Goal: Transaction & Acquisition: Obtain resource

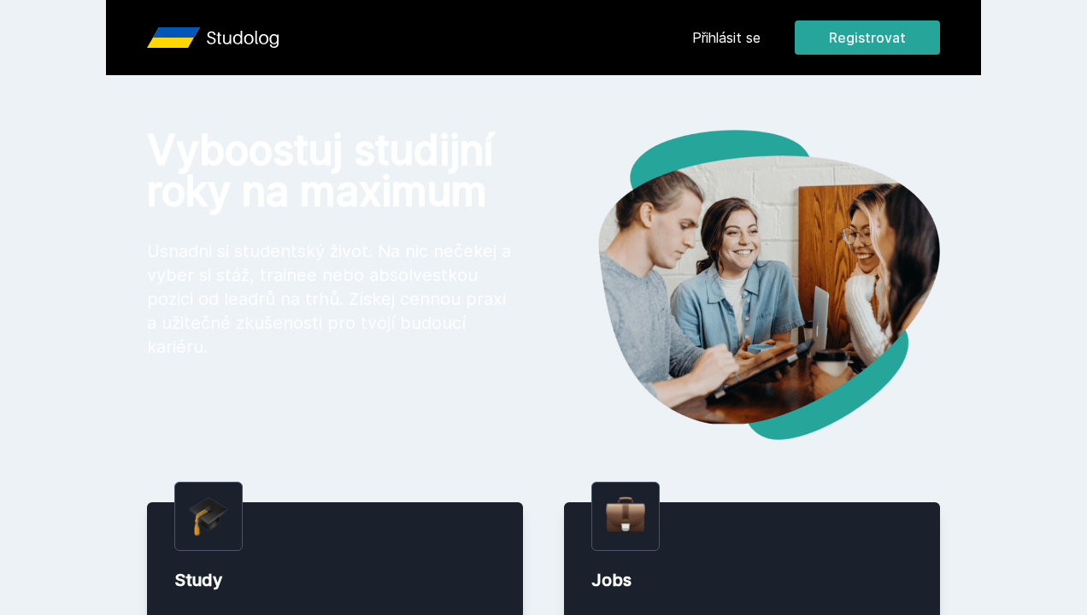
click at [740, 33] on link "Přihlásit se" at bounding box center [726, 37] width 68 height 21
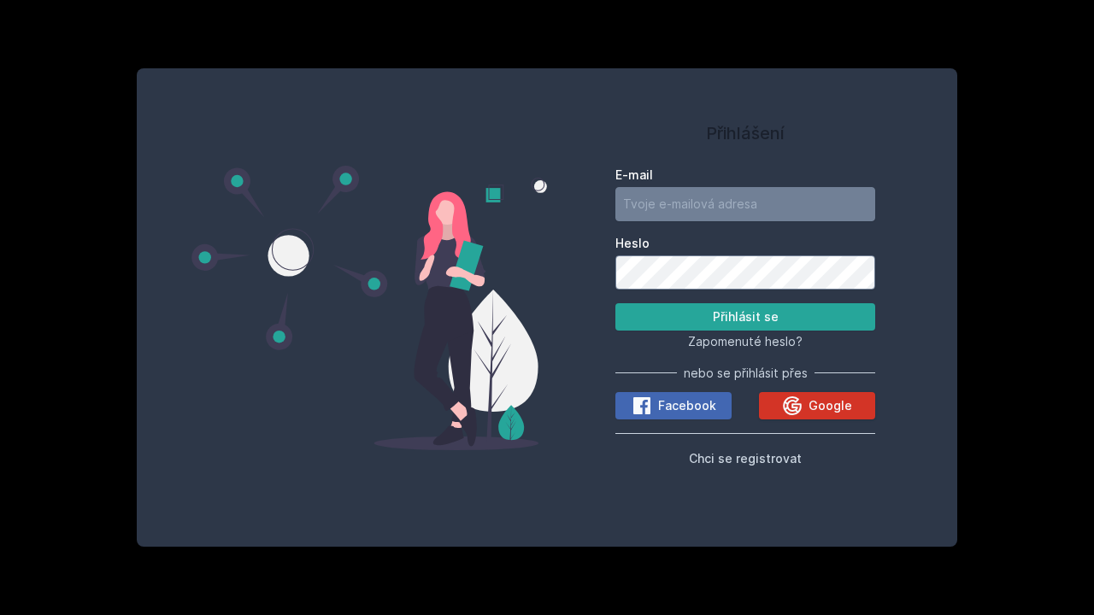
click at [790, 407] on icon at bounding box center [792, 406] width 21 height 21
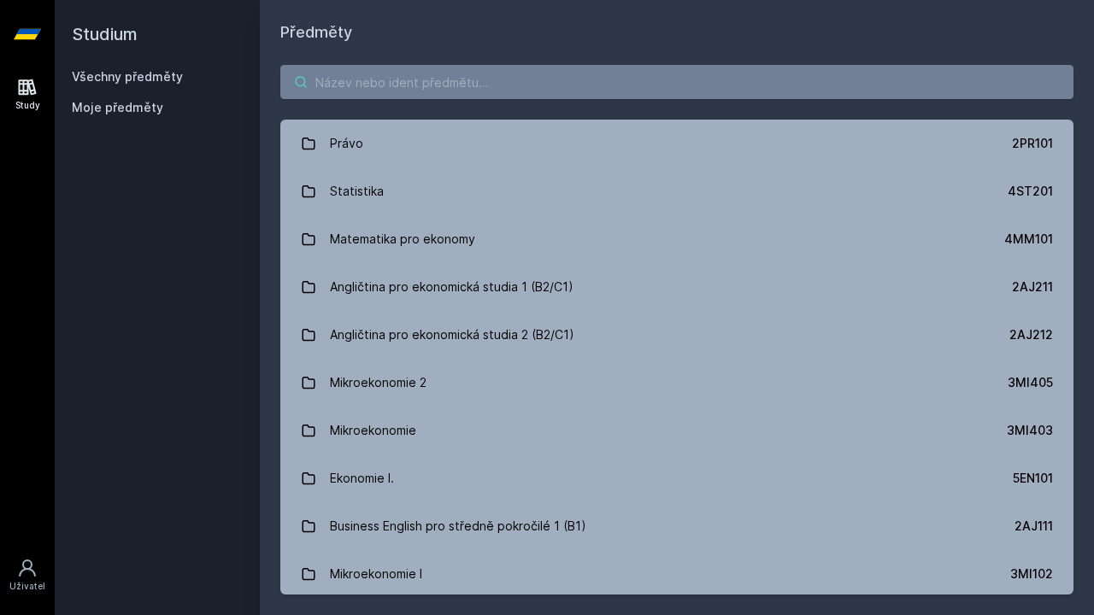
click at [484, 77] on input "search" at bounding box center [676, 82] width 793 height 34
click at [530, 79] on input "search" at bounding box center [676, 82] width 793 height 34
type input "6"
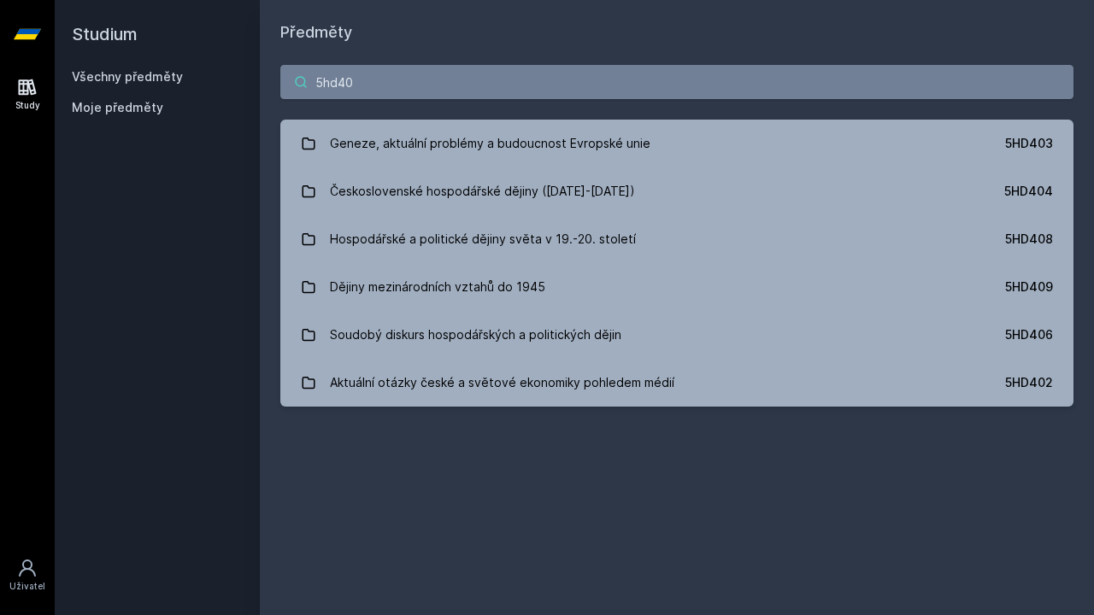
type input "5hd403"
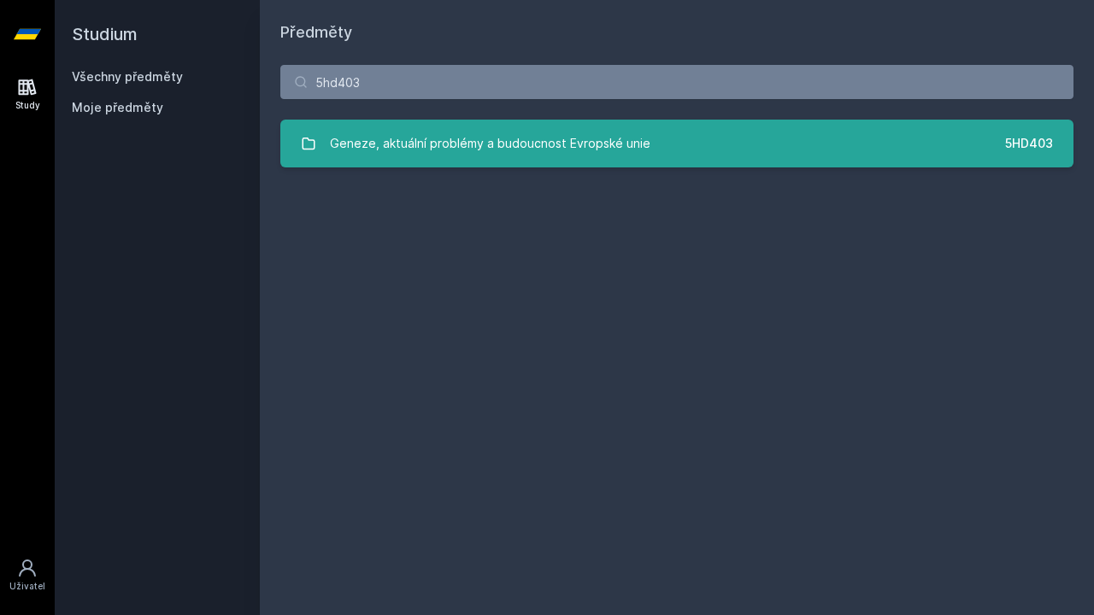
click at [658, 147] on link "Geneze, aktuální problémy a budoucnost Evropské unie 5HD403" at bounding box center [676, 144] width 793 height 48
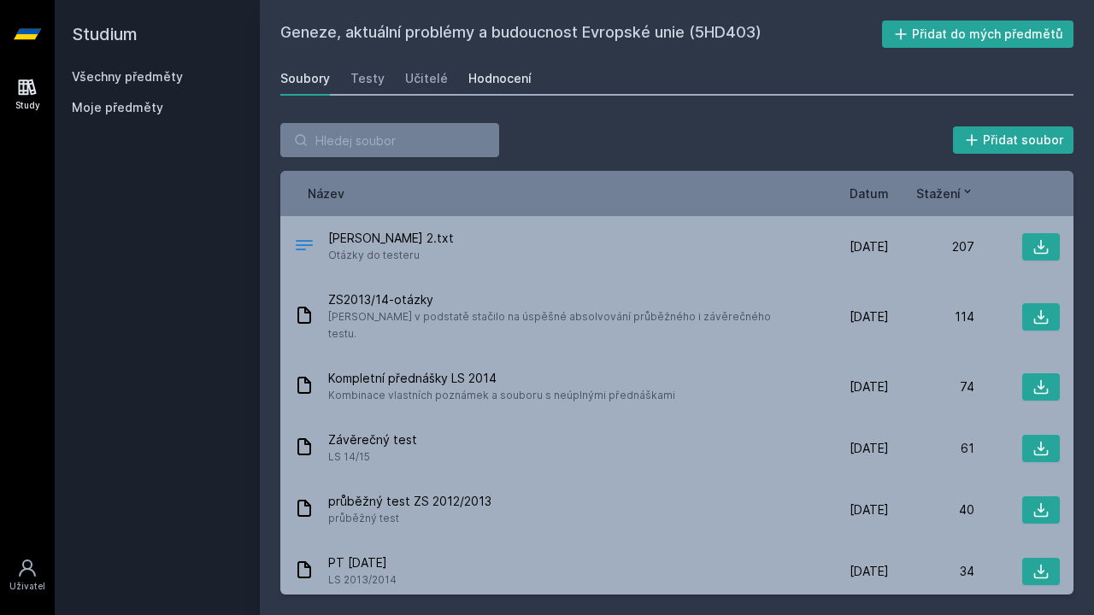
click at [506, 79] on div "Hodnocení" at bounding box center [499, 78] width 63 height 17
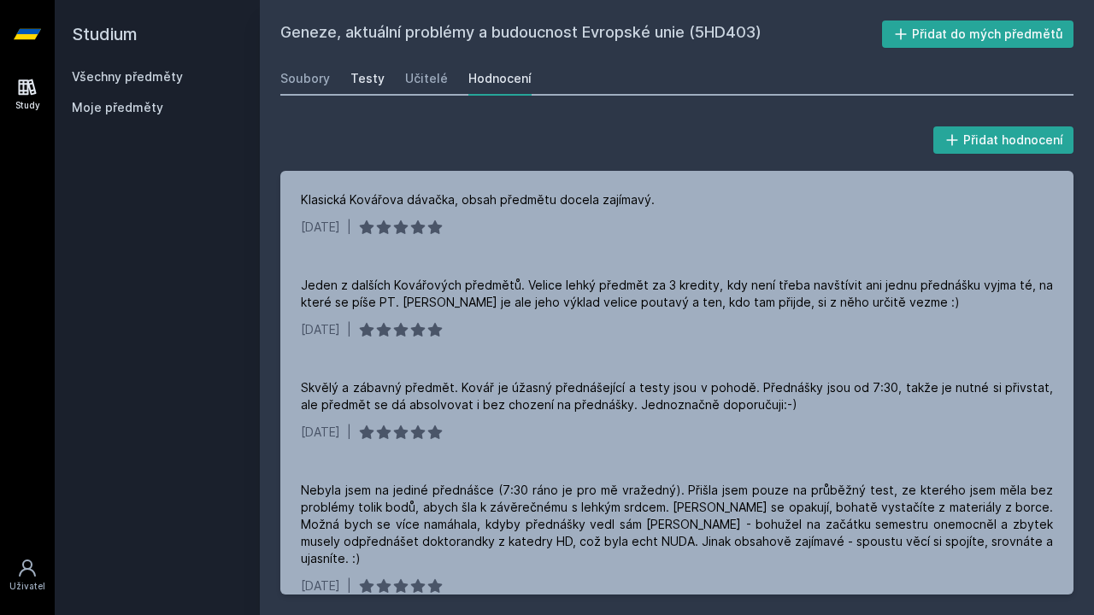
click at [377, 79] on div "Testy" at bounding box center [367, 78] width 34 height 17
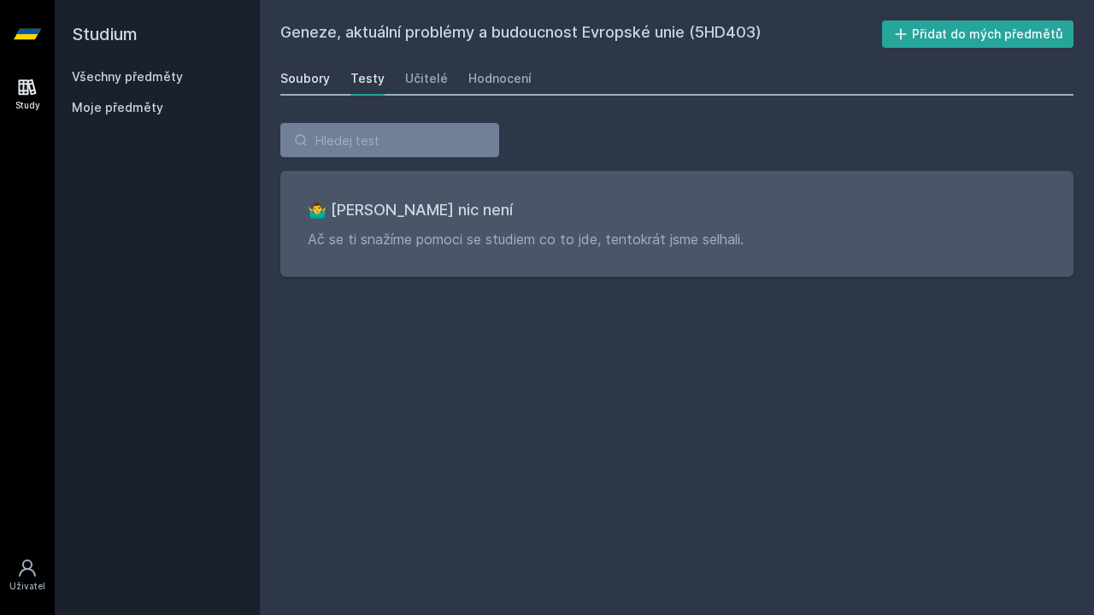
click at [323, 84] on div "Soubory" at bounding box center [305, 78] width 50 height 17
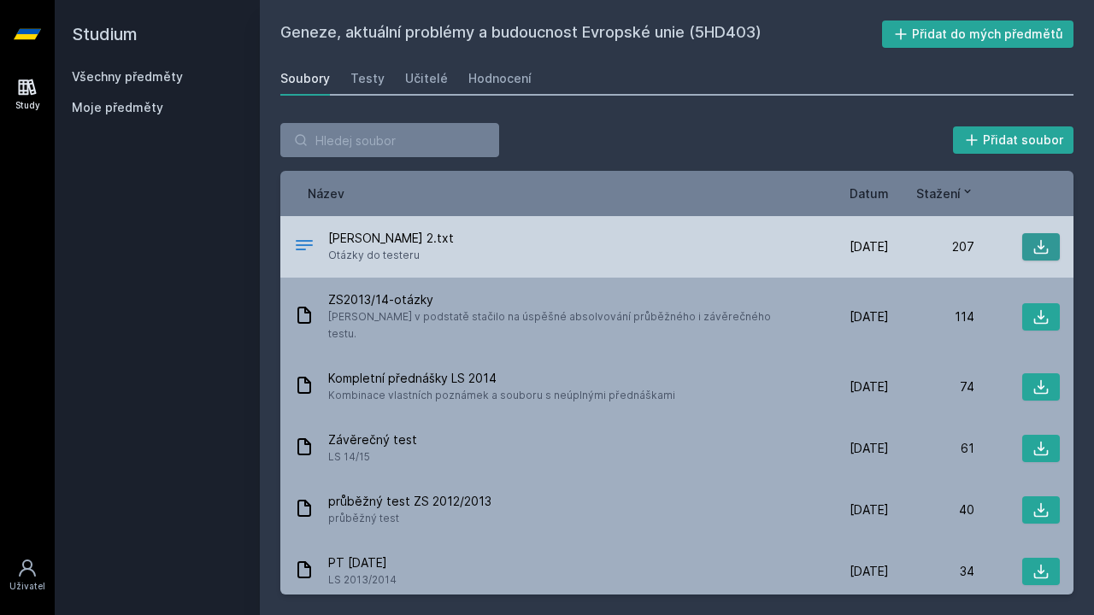
click at [1022, 244] on button at bounding box center [1041, 246] width 38 height 27
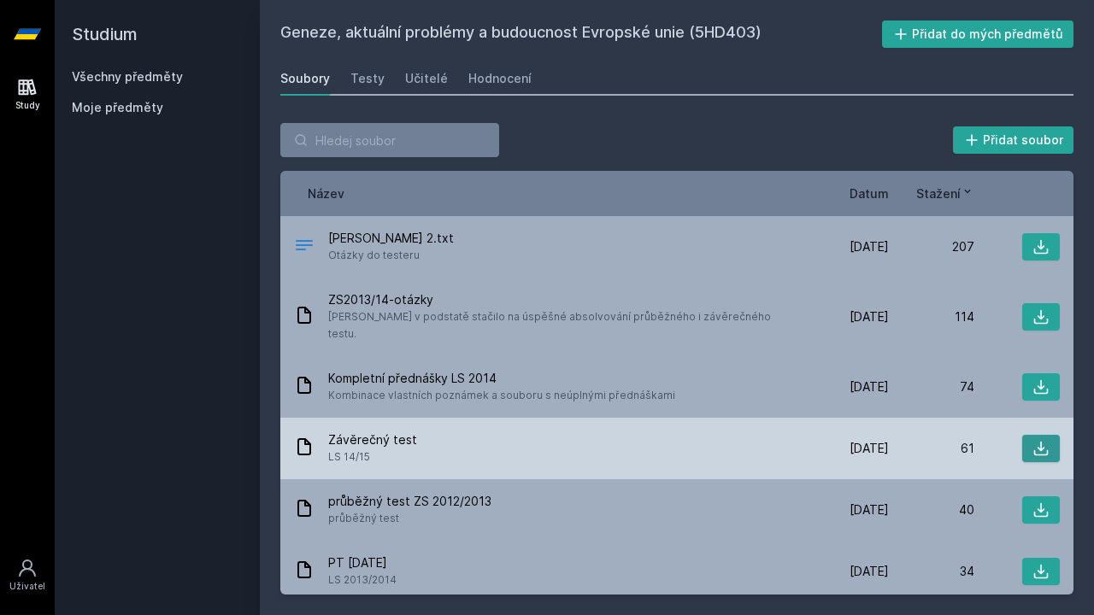
click at [1037, 440] on icon at bounding box center [1040, 448] width 17 height 17
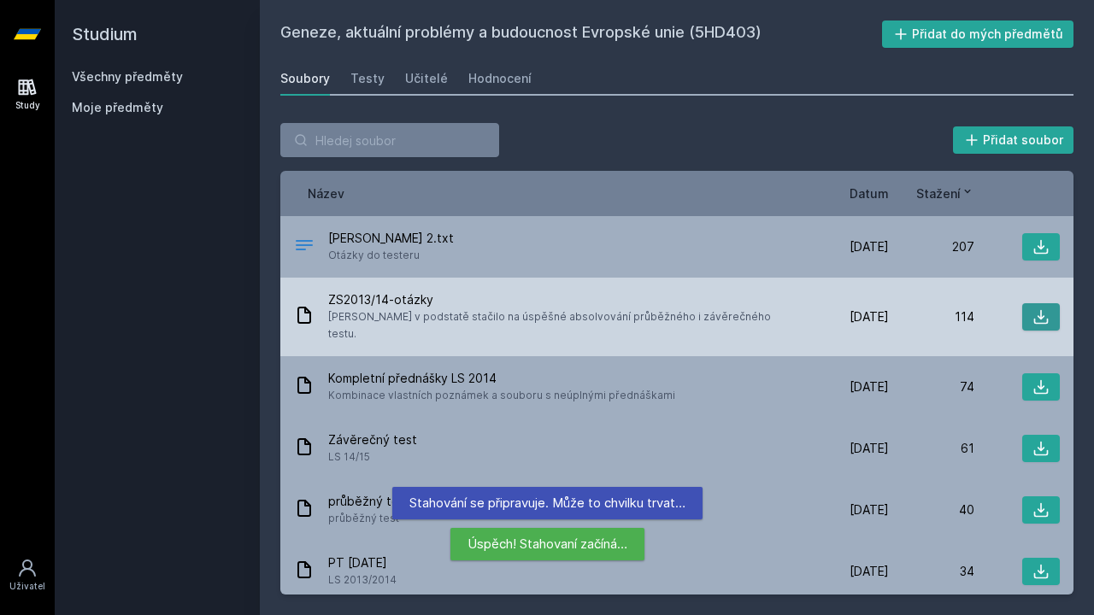
click at [1034, 311] on icon at bounding box center [1041, 317] width 15 height 15
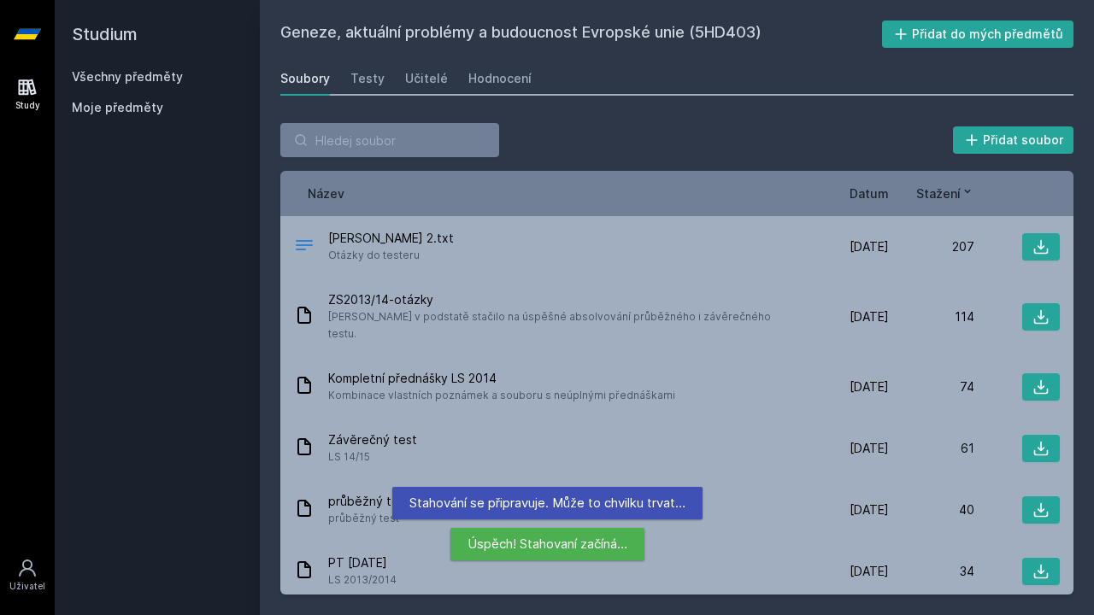
click at [571, 149] on div "Přidat soubor" at bounding box center [676, 140] width 793 height 34
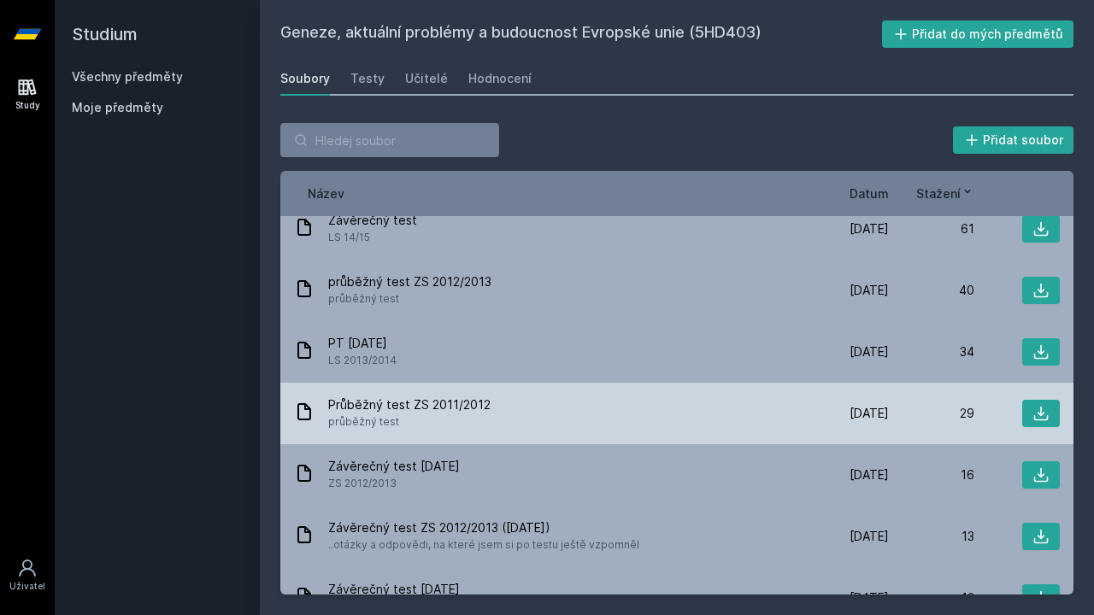
scroll to position [216, 0]
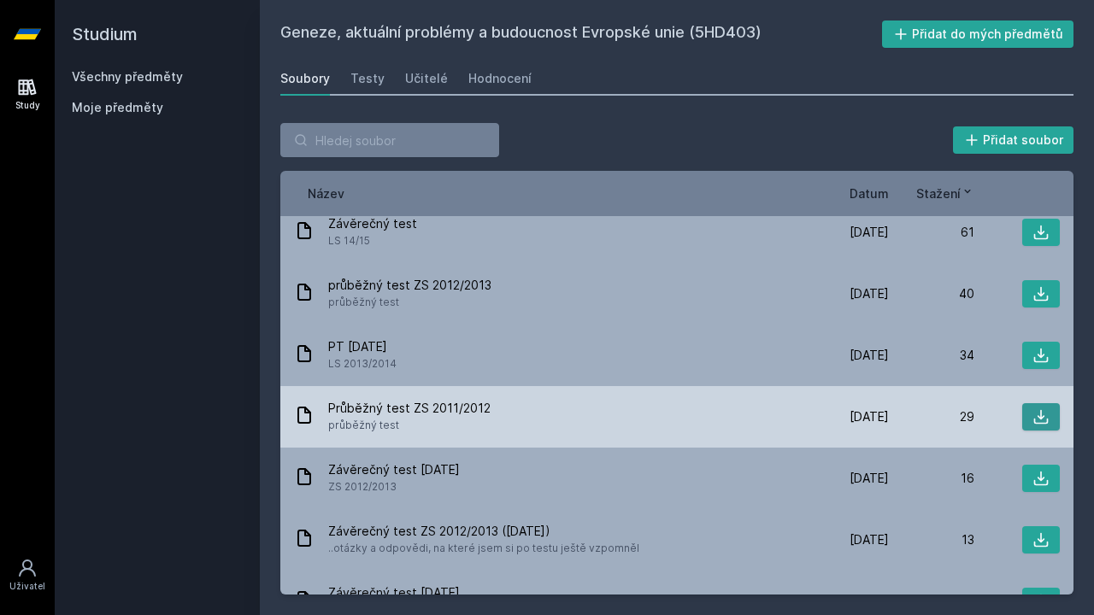
click at [1036, 408] on icon at bounding box center [1040, 416] width 17 height 17
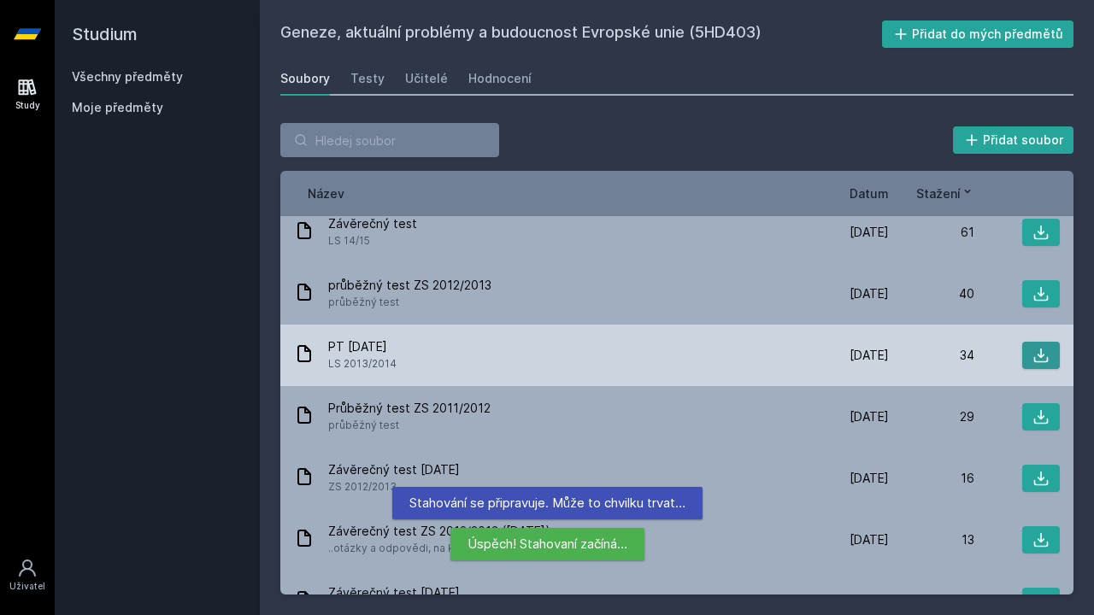
click at [1033, 347] on icon at bounding box center [1040, 355] width 17 height 17
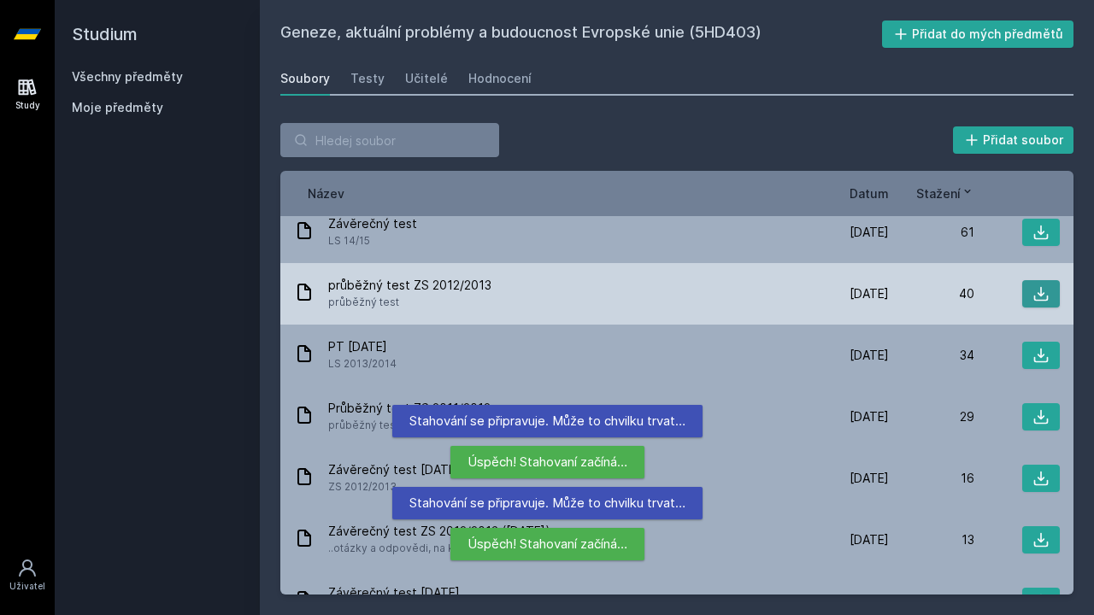
click at [1033, 285] on icon at bounding box center [1040, 293] width 17 height 17
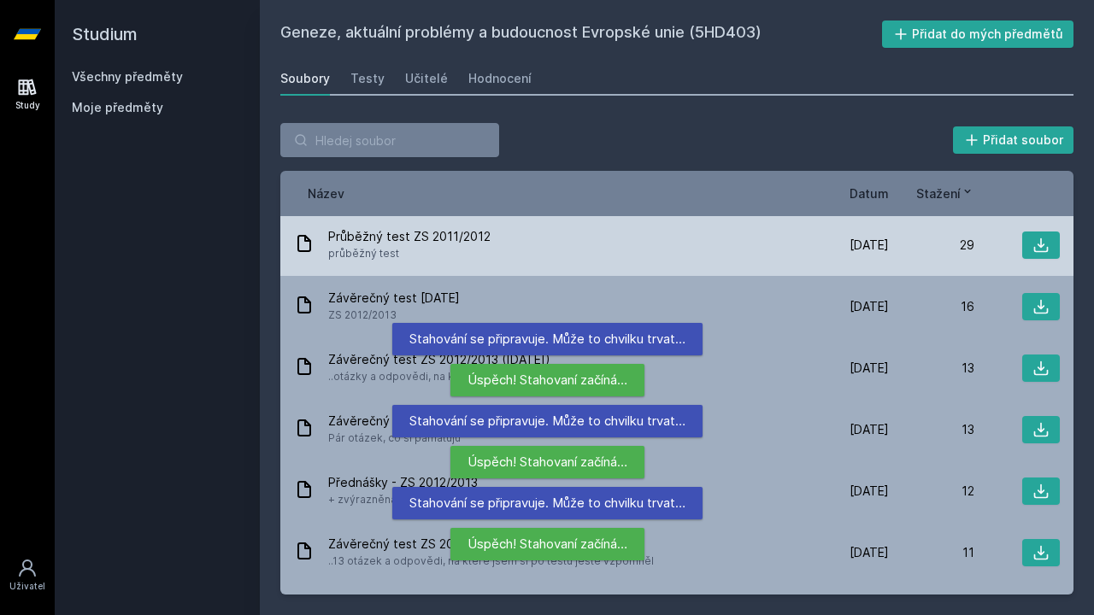
scroll to position [398, 0]
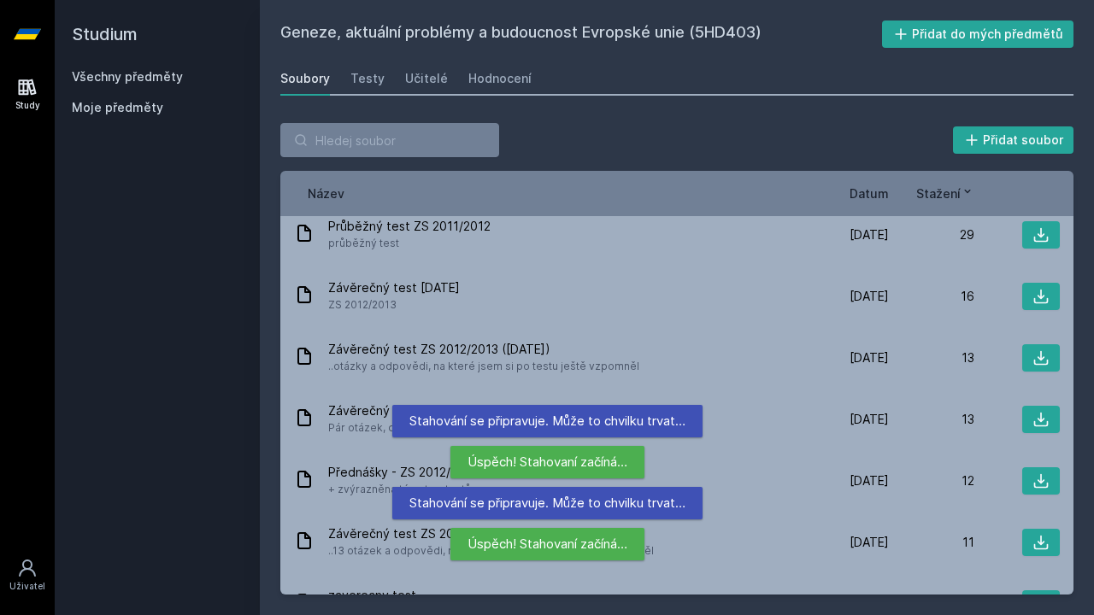
click at [610, 162] on div "Přidat soubor Řazení: Název Datum Stažení Název Datum Stažení Geneze-otázky 2.…" at bounding box center [676, 359] width 793 height 472
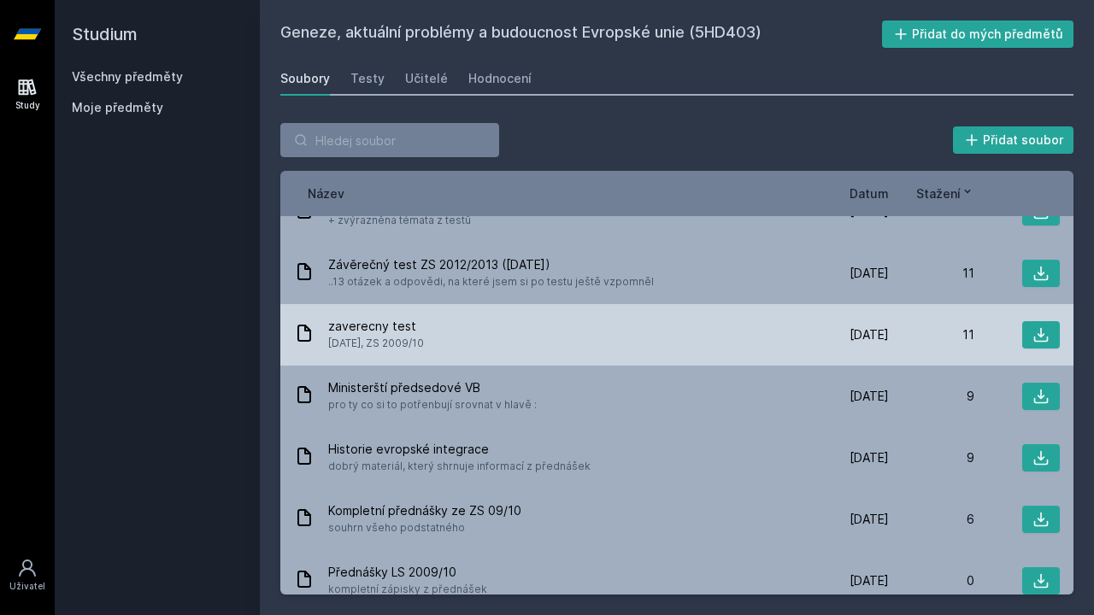
scroll to position [4, 0]
